Goal: Find specific page/section: Find specific page/section

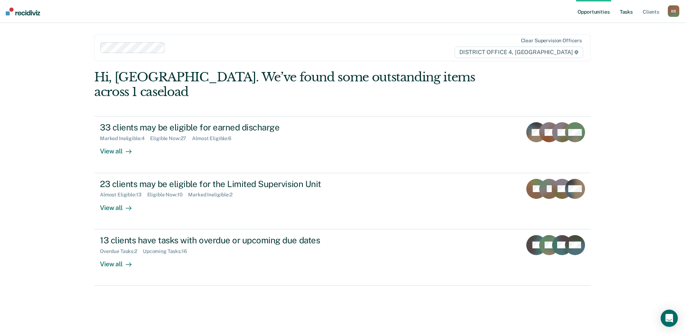
click at [623, 11] on link "Tasks" at bounding box center [627, 11] width 16 height 23
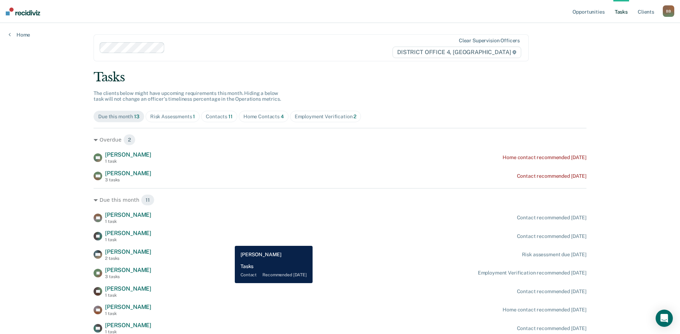
scroll to position [103, 0]
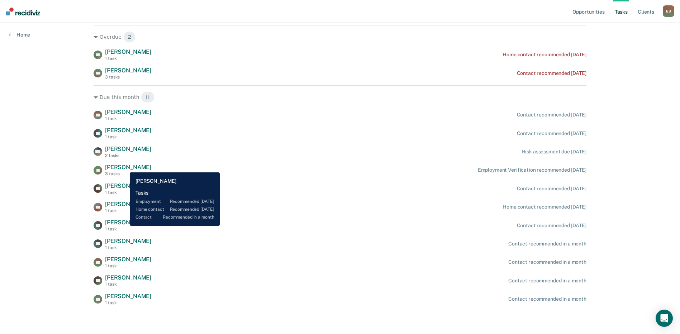
click at [124, 167] on span "[PERSON_NAME]" at bounding box center [128, 167] width 46 height 7
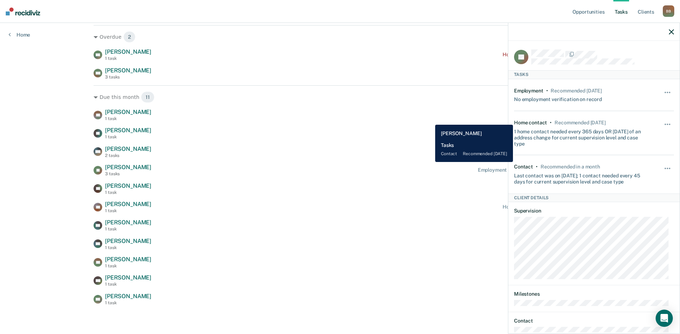
scroll to position [0, 0]
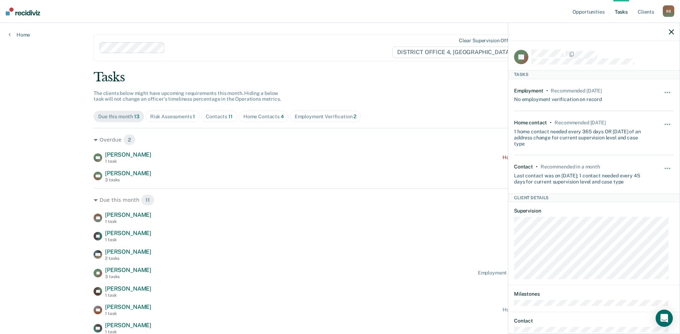
click at [671, 34] on icon "button" at bounding box center [671, 31] width 5 height 5
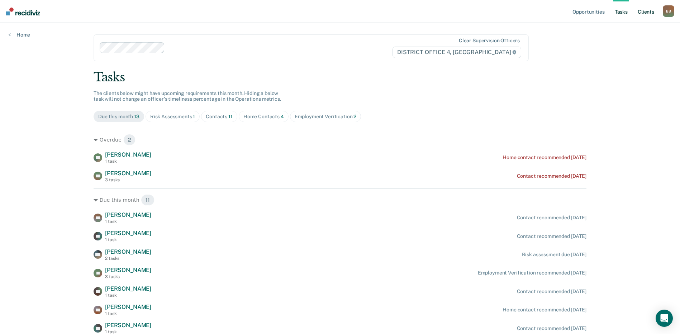
click at [646, 11] on link "Client s" at bounding box center [645, 11] width 19 height 23
